Goal: Task Accomplishment & Management: Manage account settings

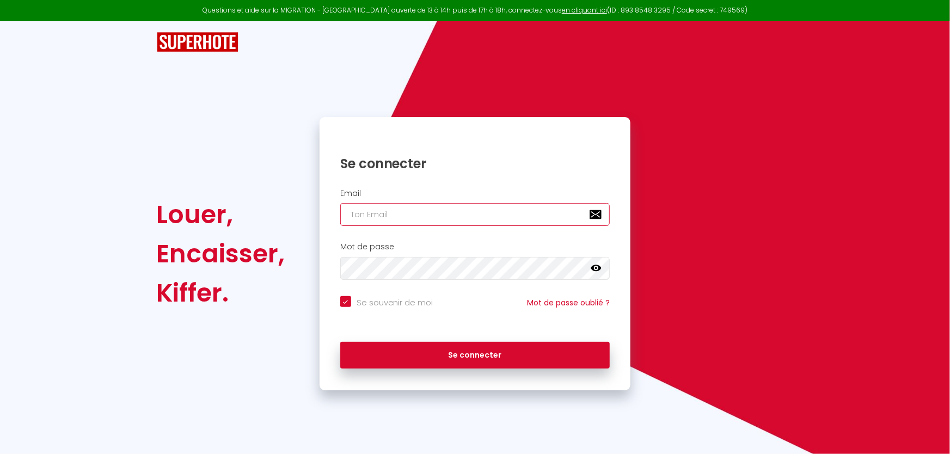
click at [419, 209] on input "email" at bounding box center [475, 214] width 270 height 23
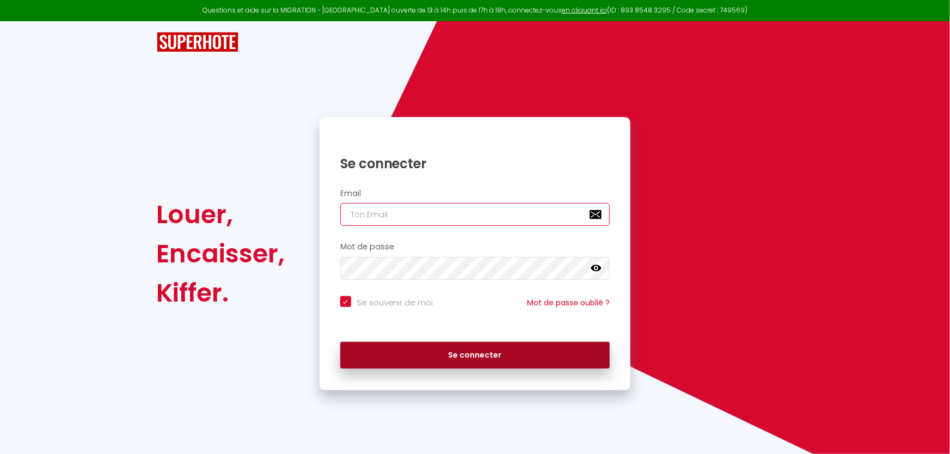
type input "[EMAIL_ADDRESS][PERSON_NAME][DOMAIN_NAME]"
click at [456, 350] on button "Se connecter" at bounding box center [475, 355] width 270 height 27
checkbox input "true"
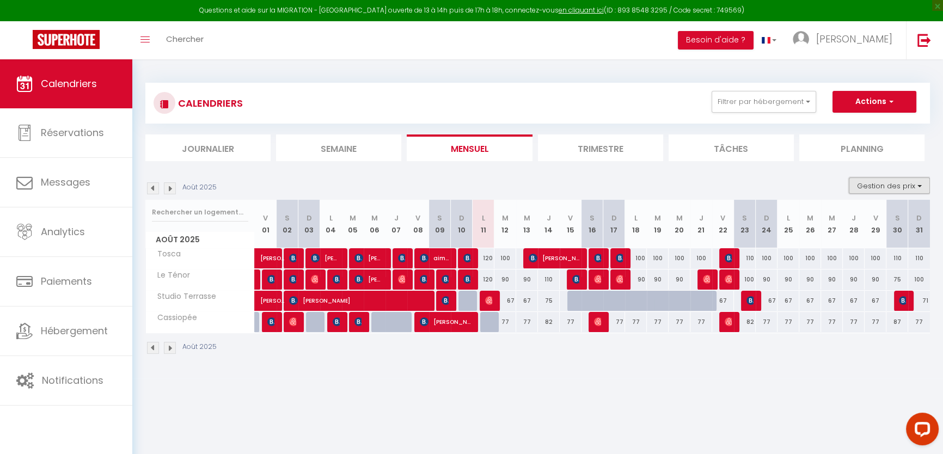
click at [915, 177] on button "Gestion des prix" at bounding box center [888, 185] width 81 height 16
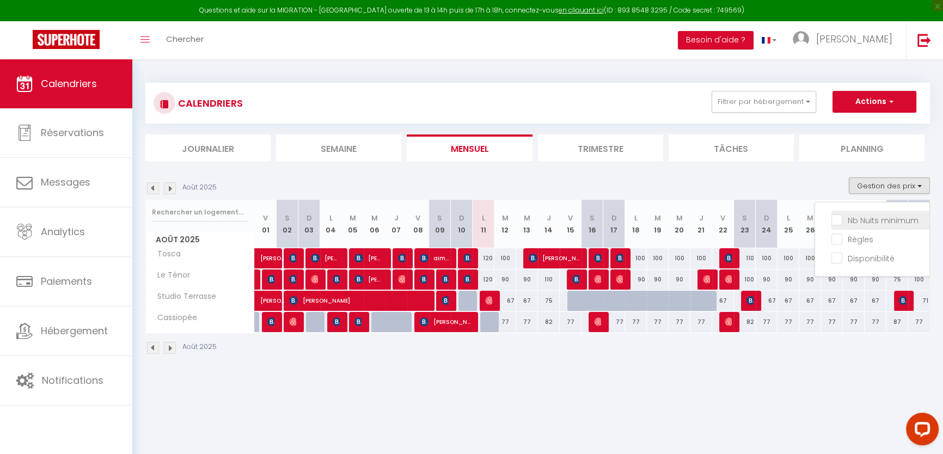
click at [870, 219] on input "Nb Nuits minimum" at bounding box center [880, 219] width 98 height 11
checkbox input "true"
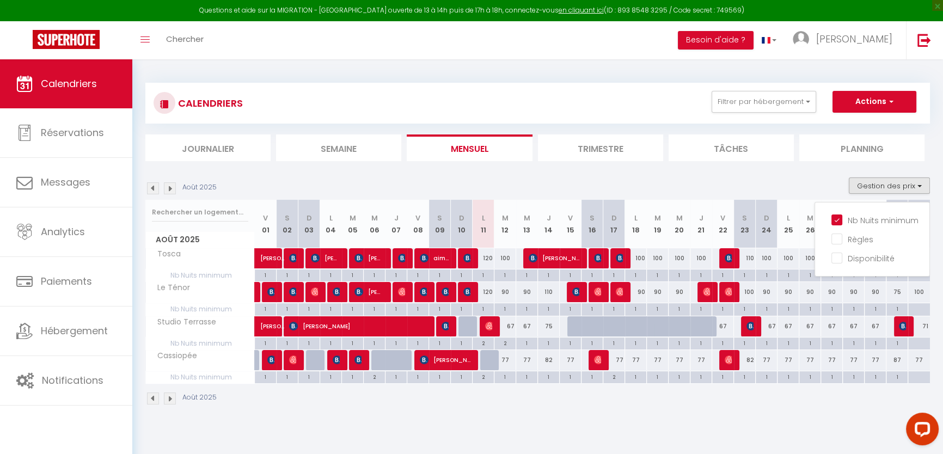
click at [478, 175] on section "Août 2025 Gestion des prix Nb Nuits minimum Règles Disponibilité Août 2025 V 01…" at bounding box center [537, 291] width 784 height 249
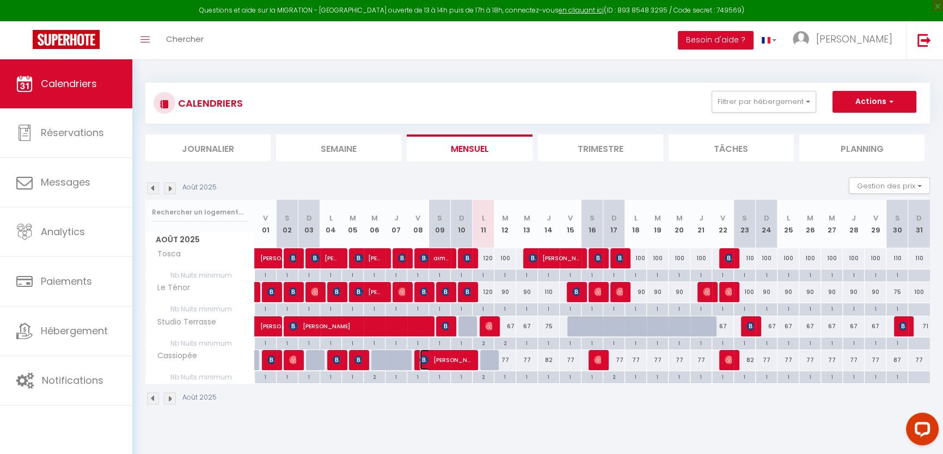
click at [434, 360] on span "[PERSON_NAME]" at bounding box center [445, 359] width 51 height 21
select select "OK"
select select "KO"
select select "0"
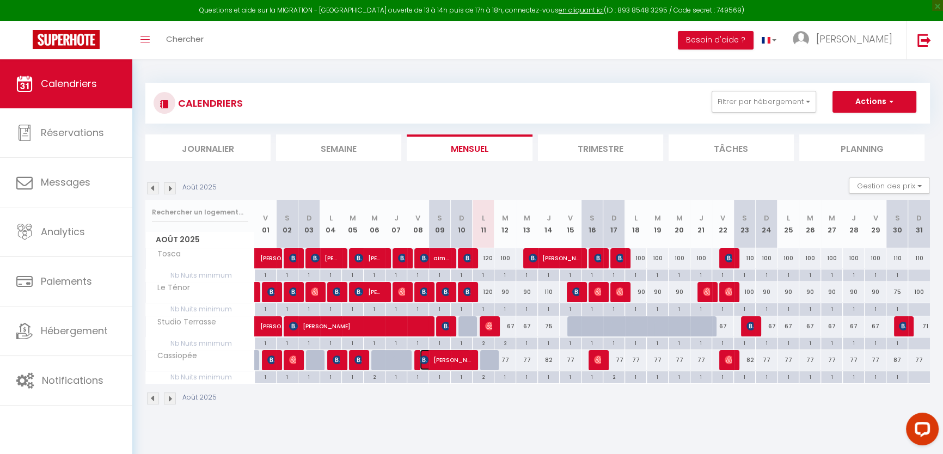
select select "1"
select select
select select "1262"
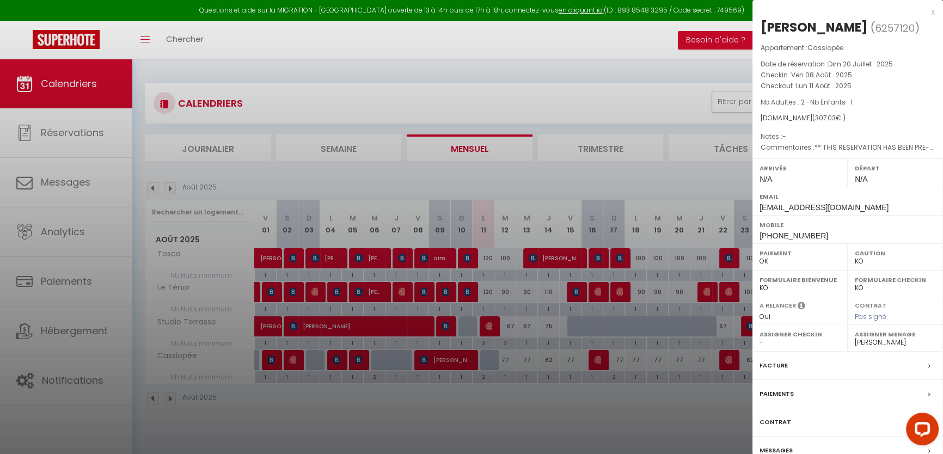
click at [775, 443] on div "Messages" at bounding box center [847, 450] width 190 height 28
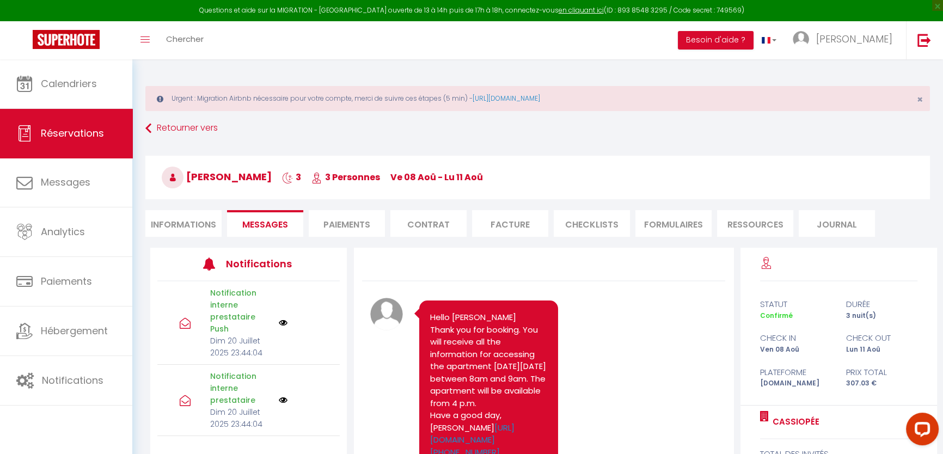
scroll to position [357, 0]
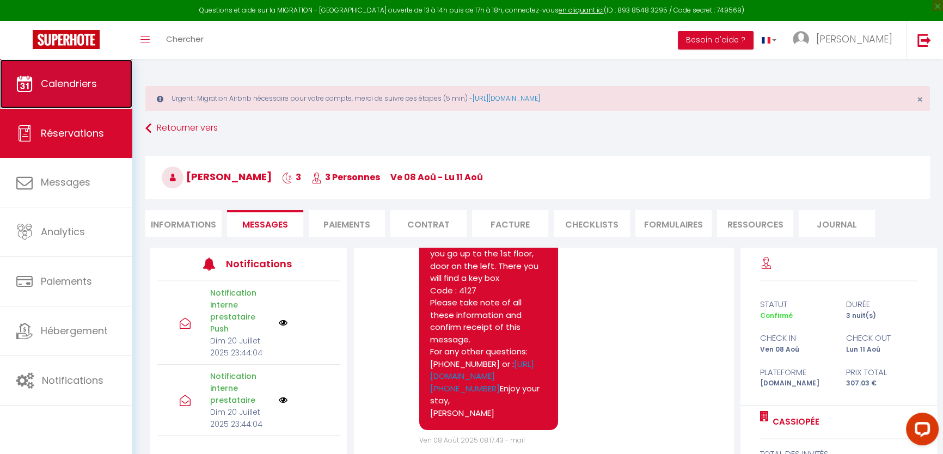
click at [59, 81] on span "Calendriers" at bounding box center [69, 84] width 56 height 14
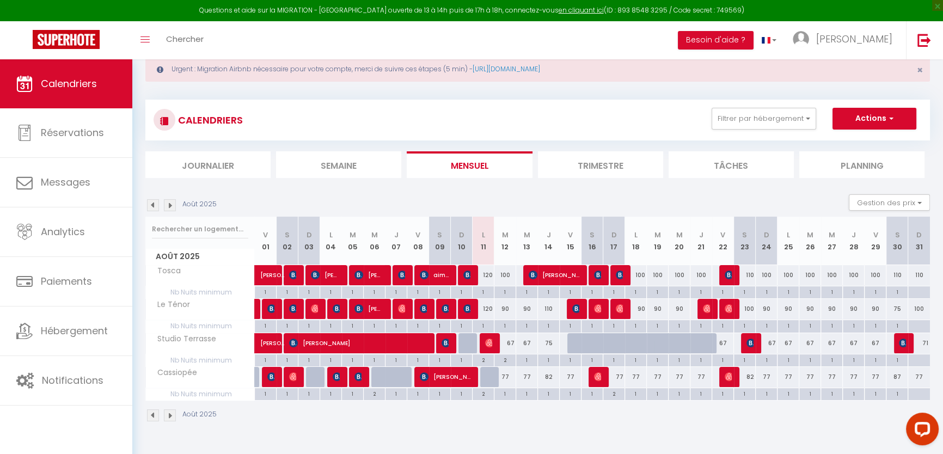
scroll to position [59, 0]
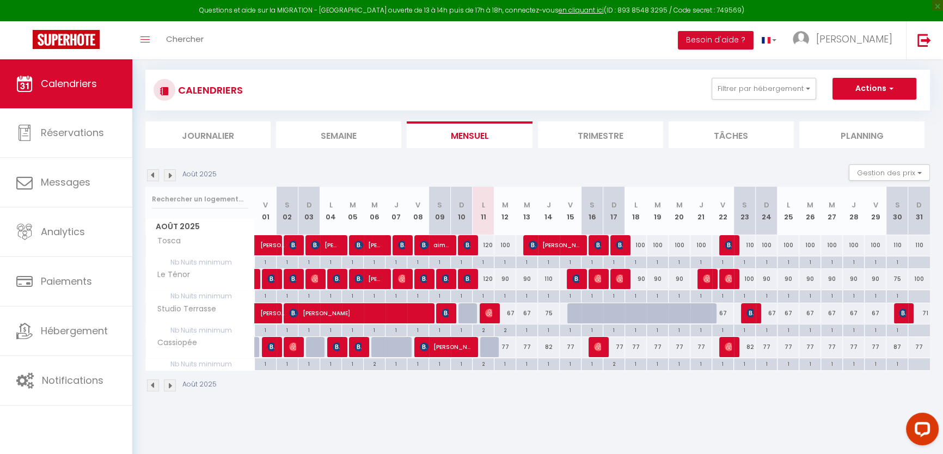
click at [168, 386] on img at bounding box center [170, 385] width 12 height 12
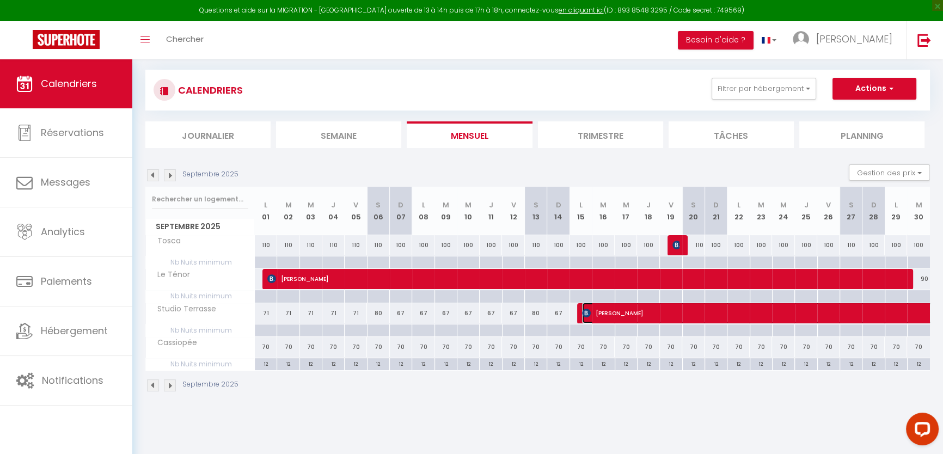
click at [649, 314] on span "[PERSON_NAME]" at bounding box center [957, 313] width 751 height 21
select select "OK"
select select "0"
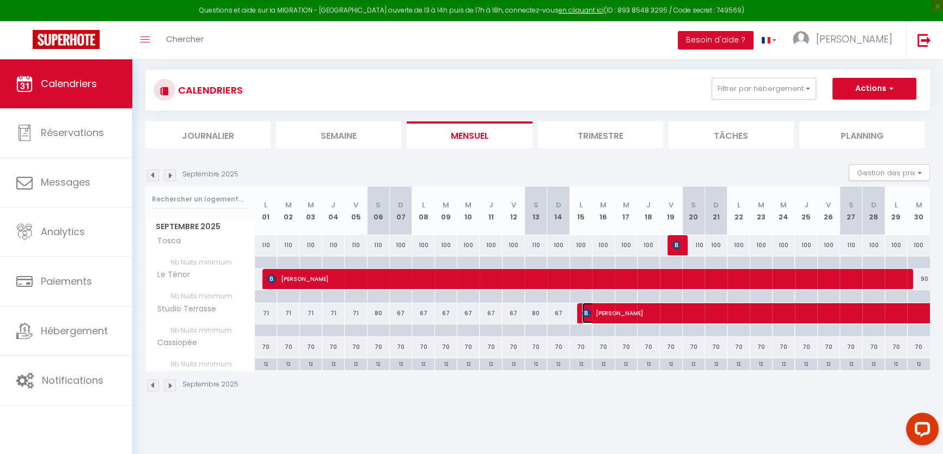
select select "1"
select select
select select "1262"
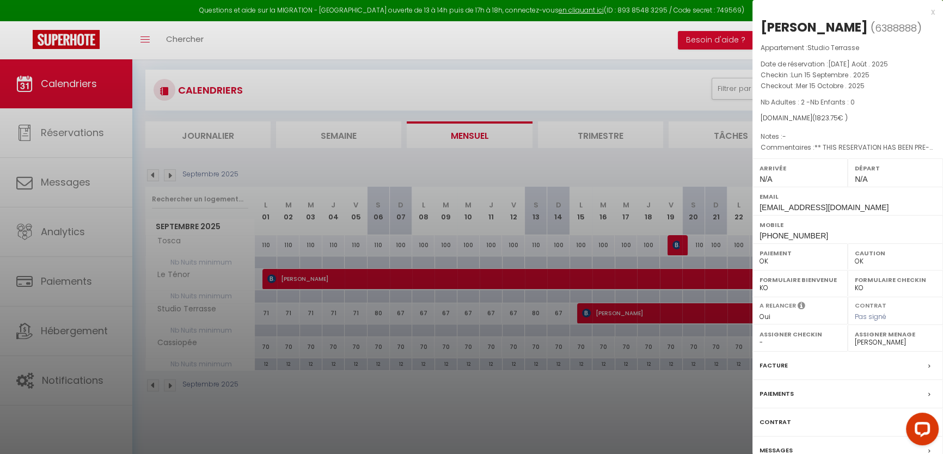
click at [300, 64] on div at bounding box center [471, 227] width 943 height 454
